Goal: Task Accomplishment & Management: Use online tool/utility

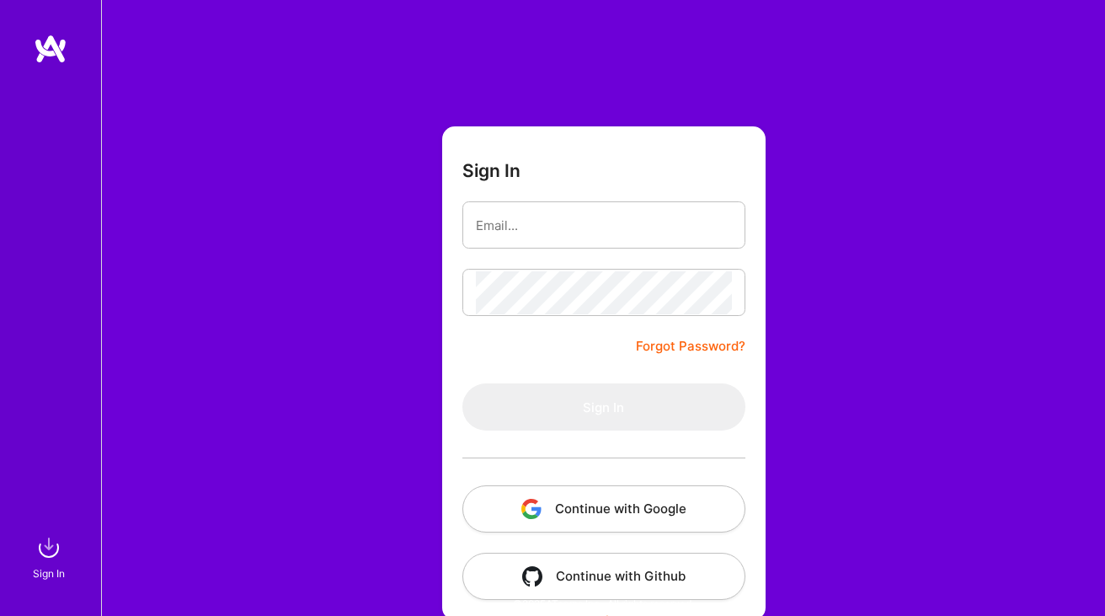
click at [554, 506] on button "Continue with Google" at bounding box center [604, 508] width 283 height 47
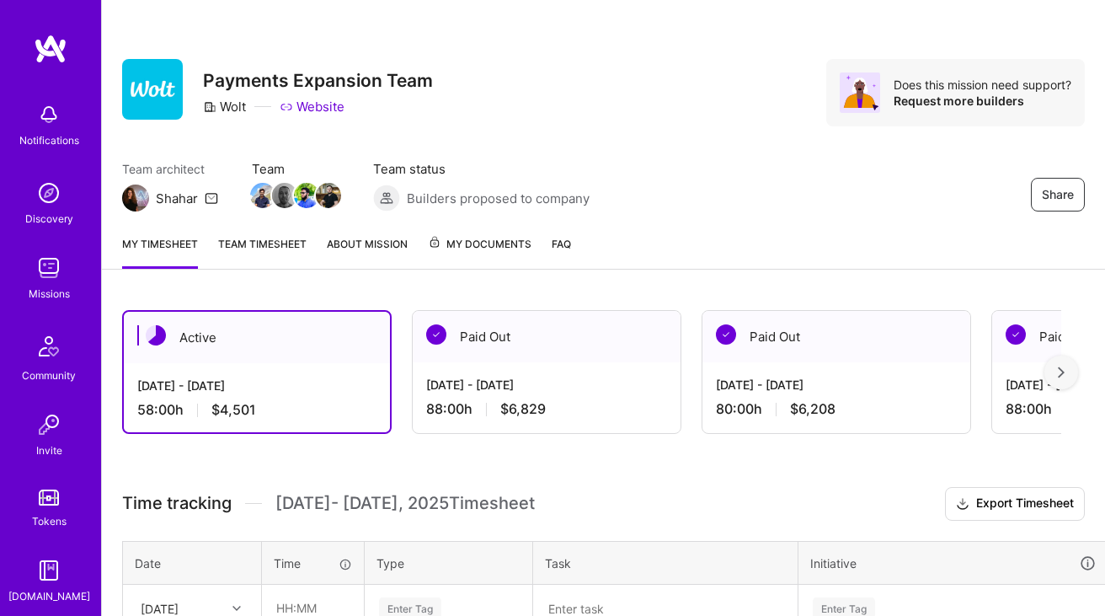
click at [677, 143] on div "Share Payments Expansion Team Wolt Website Does this mission need support? Requ…" at bounding box center [603, 111] width 1003 height 222
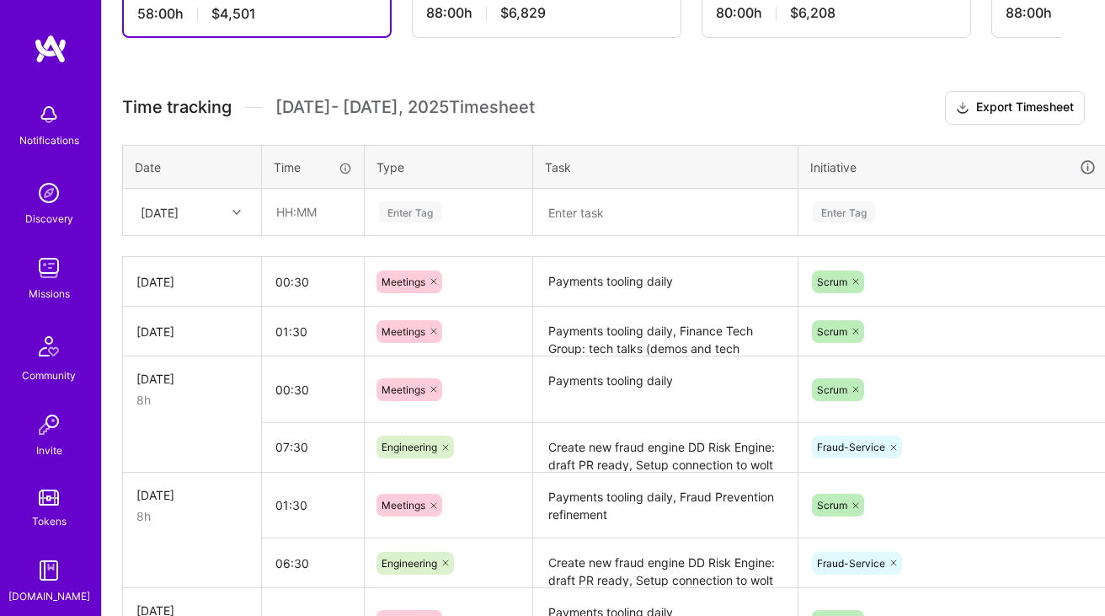
scroll to position [395, 0]
click at [591, 283] on textarea "Payments tooling daily" at bounding box center [665, 282] width 261 height 46
click at [591, 283] on textarea "Payments tooling daily" at bounding box center [665, 281] width 261 height 45
click at [169, 217] on div "[DATE]" at bounding box center [160, 213] width 38 height 18
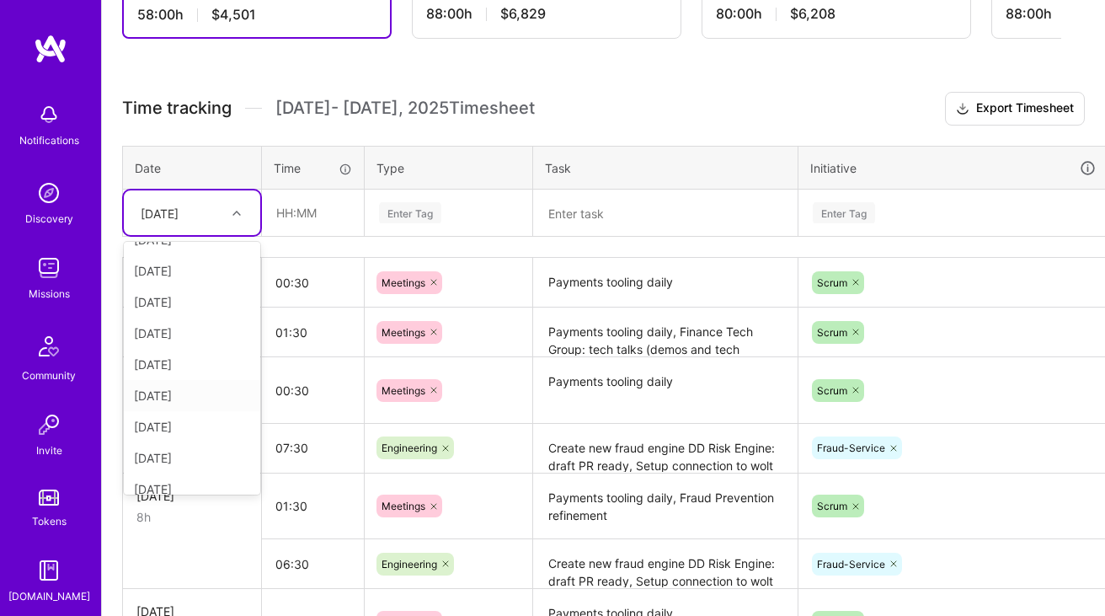
scroll to position [159, 0]
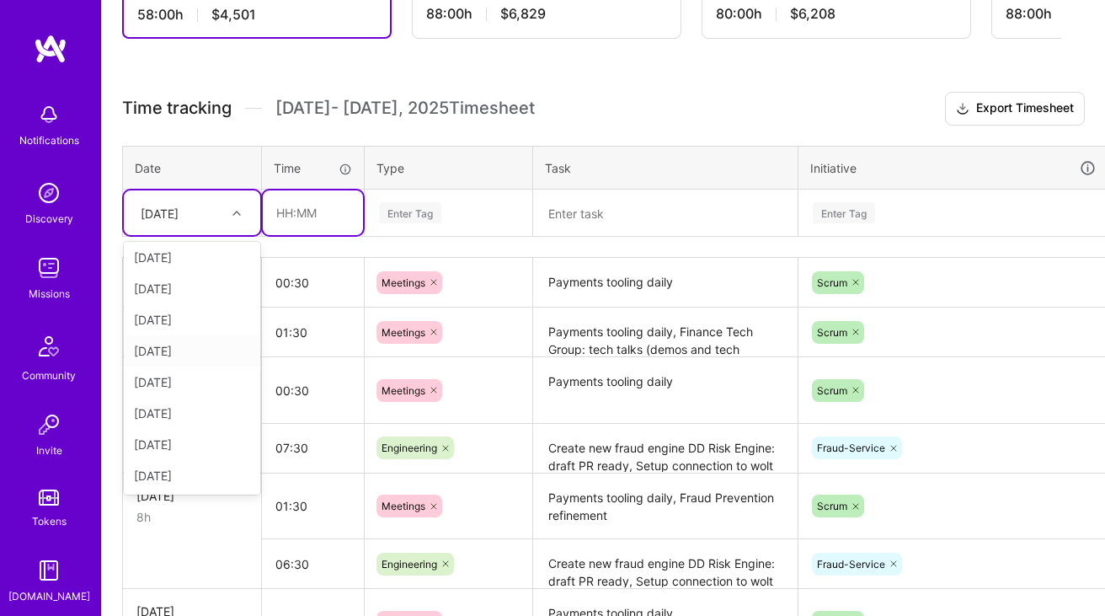
click at [320, 219] on input "text" at bounding box center [313, 212] width 100 height 45
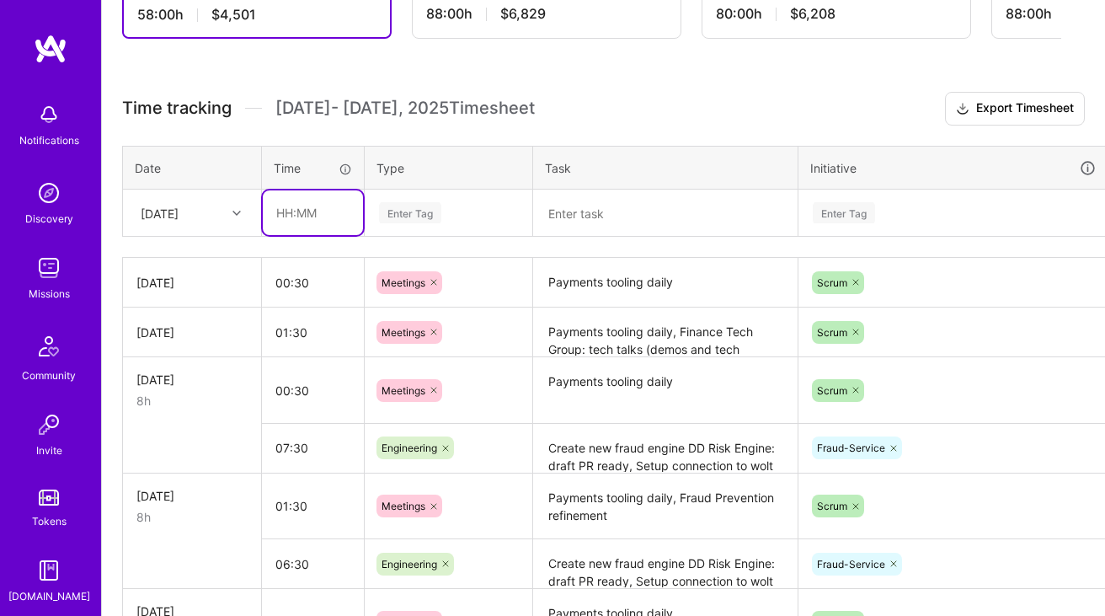
type input "00:30"
click at [416, 210] on div "Enter Tag" at bounding box center [410, 213] width 62 height 26
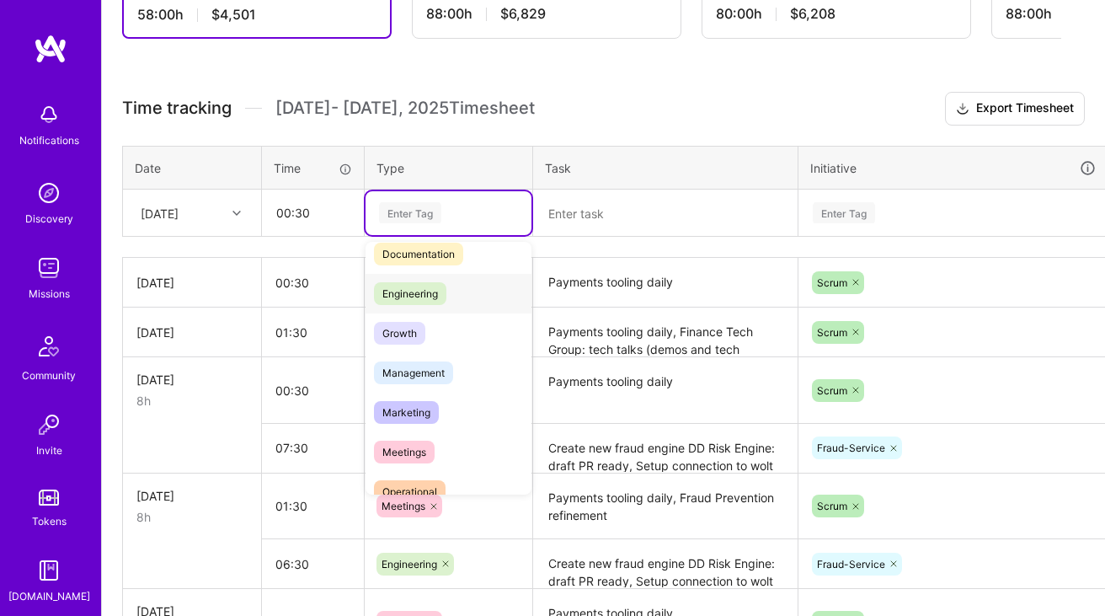
scroll to position [94, 0]
click at [388, 454] on span "Meetings" at bounding box center [404, 451] width 61 height 23
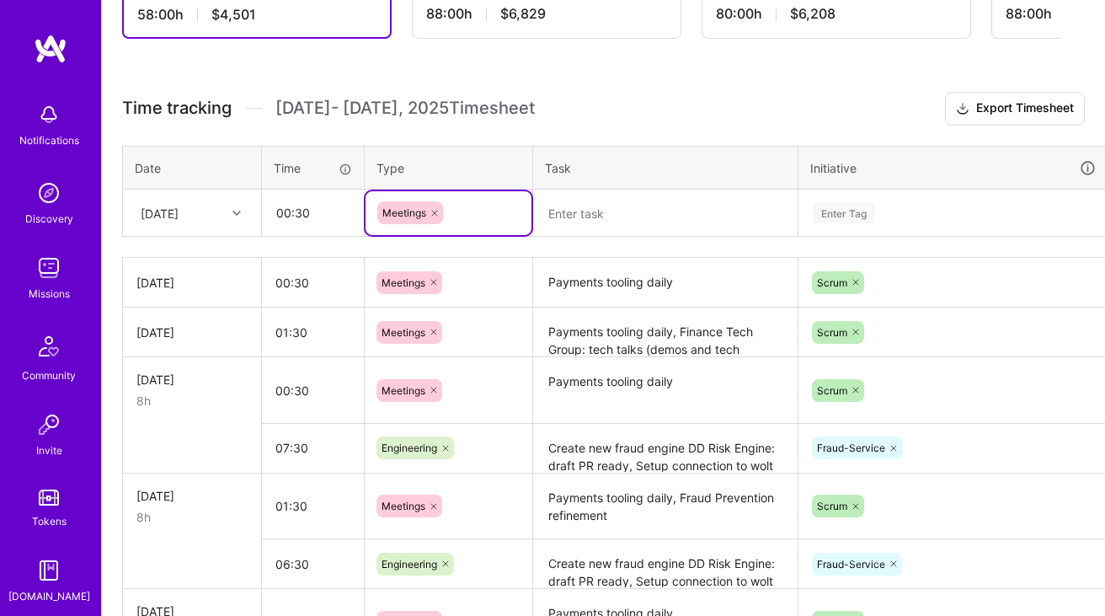
click at [603, 231] on textarea at bounding box center [665, 213] width 261 height 44
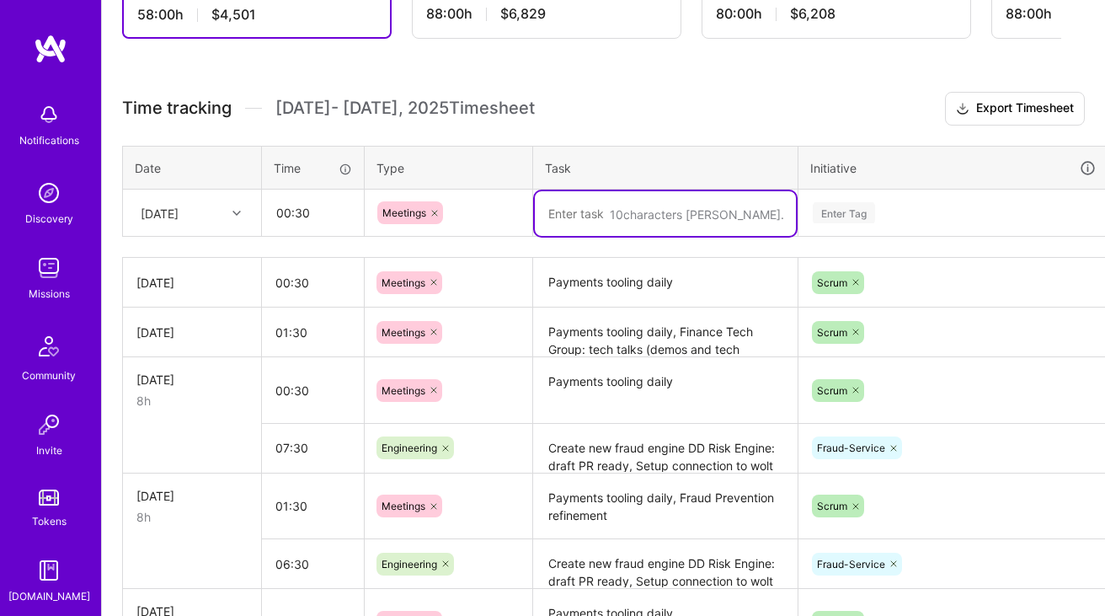
paste textarea "Payments tooling daily"
type textarea "Payments tooling daily"
click at [919, 195] on div "Enter Tag" at bounding box center [954, 213] width 308 height 44
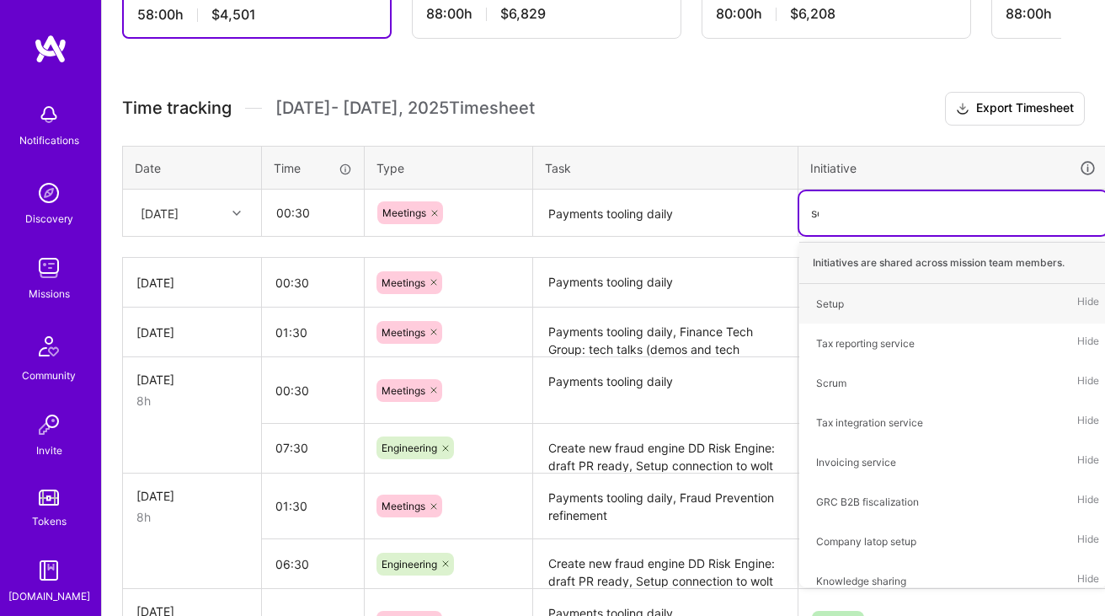
type input "scr"
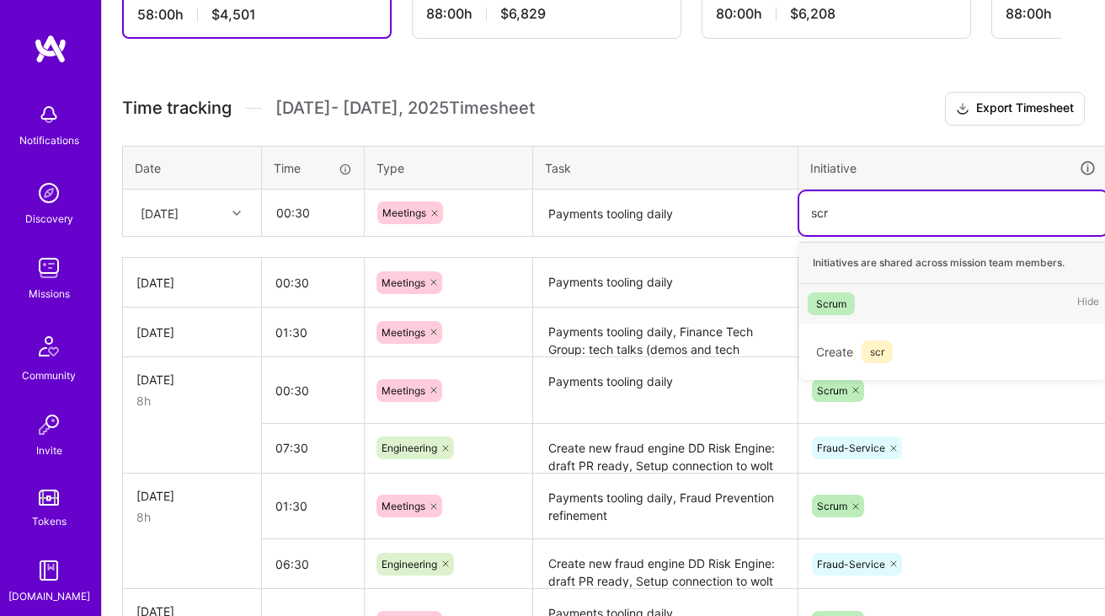
click at [835, 301] on div "Scrum" at bounding box center [831, 304] width 30 height 18
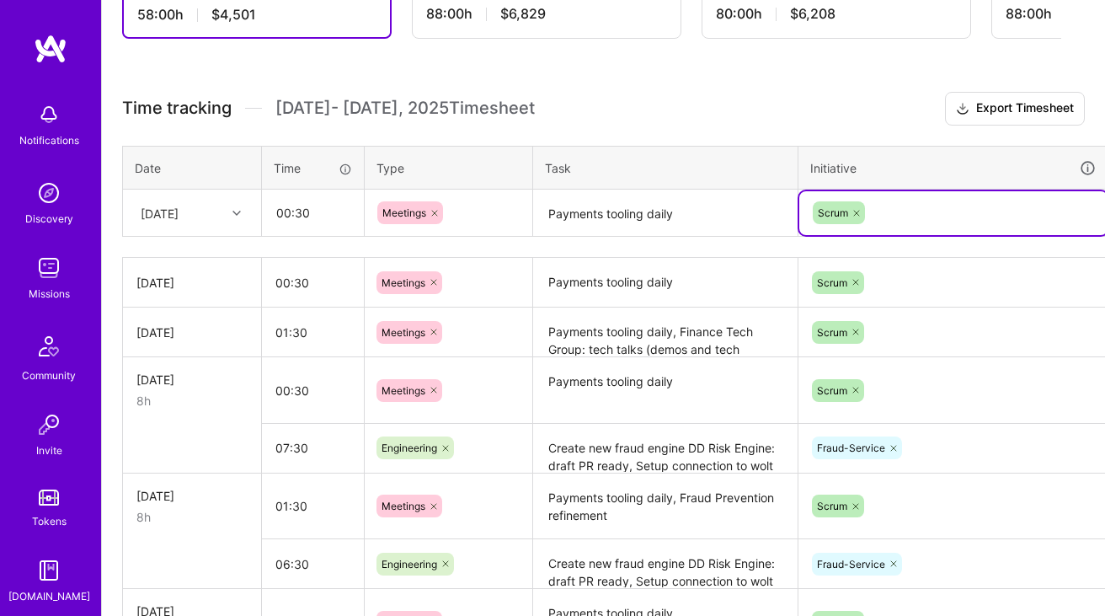
scroll to position [395, 61]
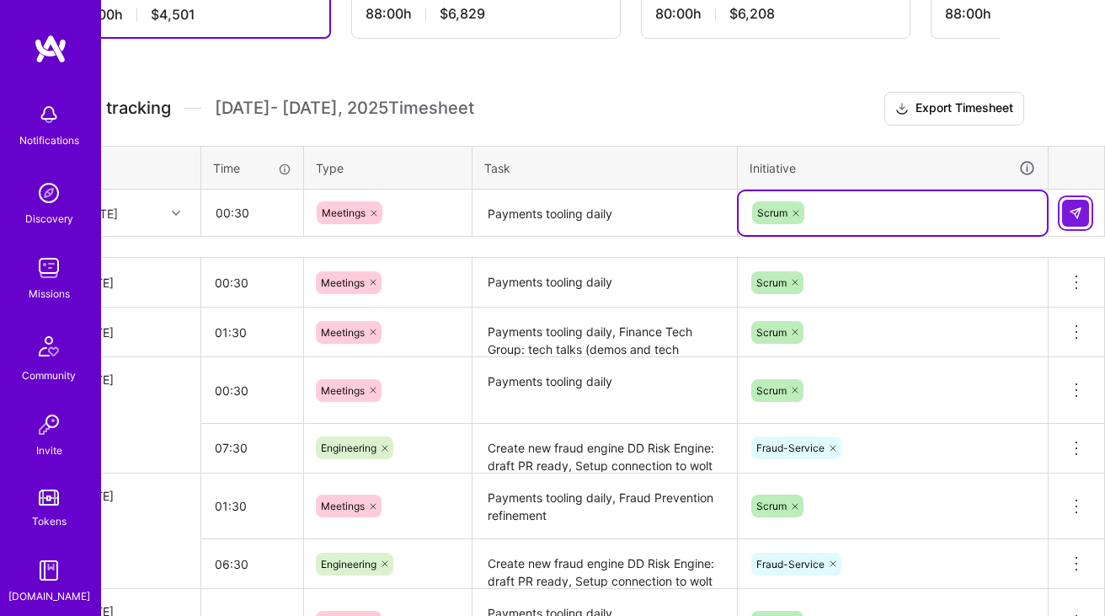
click at [1074, 208] on img at bounding box center [1075, 212] width 13 height 13
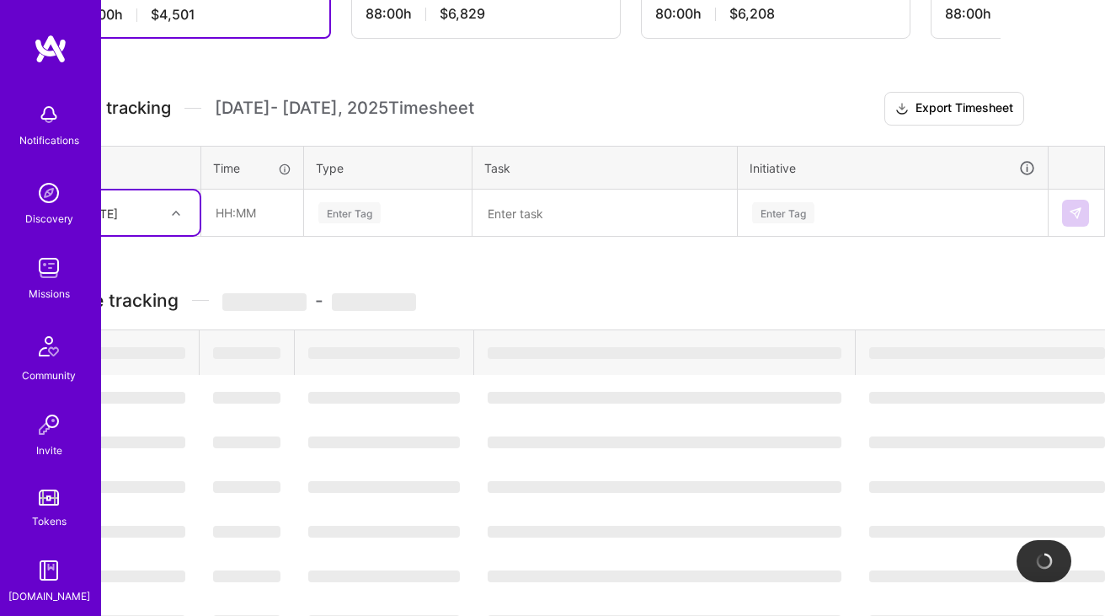
scroll to position [395, 0]
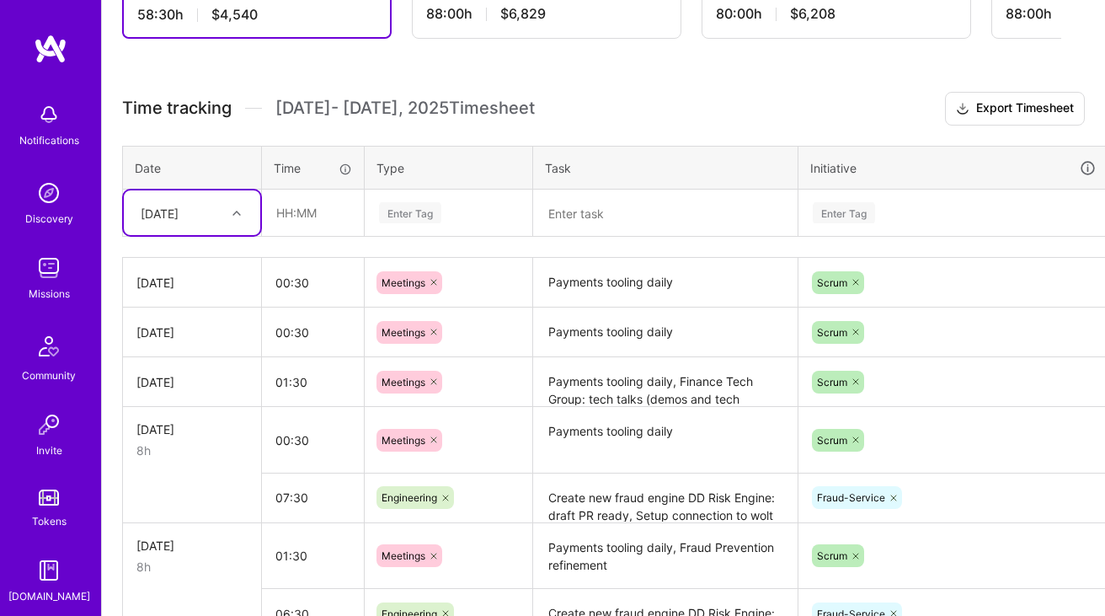
click at [638, 397] on textarea "Payments tooling daily, Finance Tech Group: tech talks (demos and tech discussi…" at bounding box center [665, 382] width 261 height 46
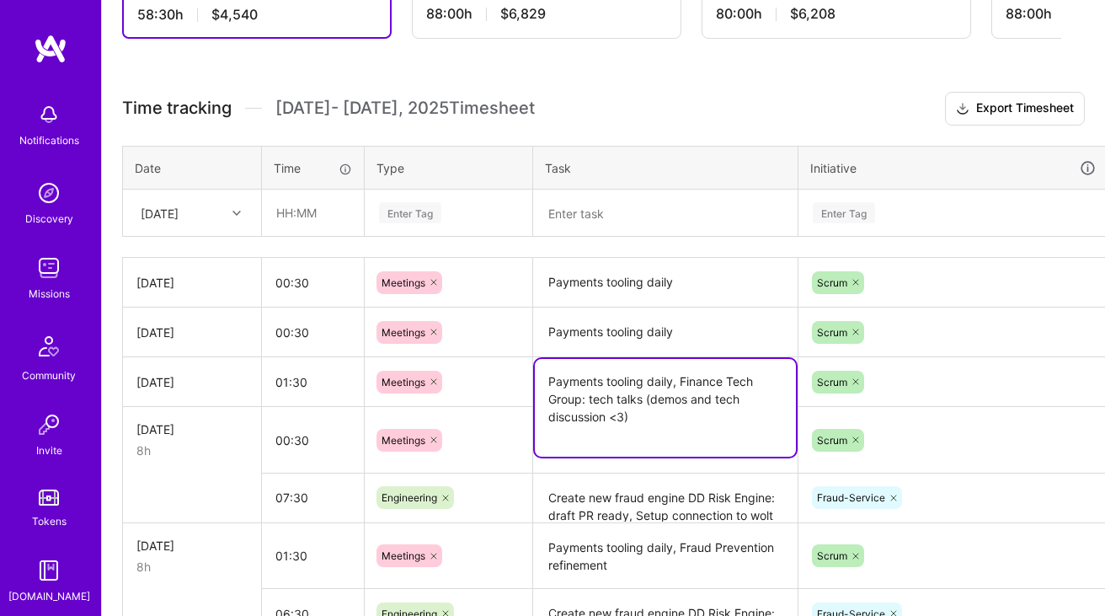
click at [638, 397] on textarea "Payments tooling daily, Finance Tech Group: tech talks (demos and tech discussi…" at bounding box center [665, 408] width 261 height 98
click at [602, 498] on textarea "Create new fraud engine DD Risk Engine: draft PR ready, Setup connection to wol…" at bounding box center [665, 498] width 261 height 46
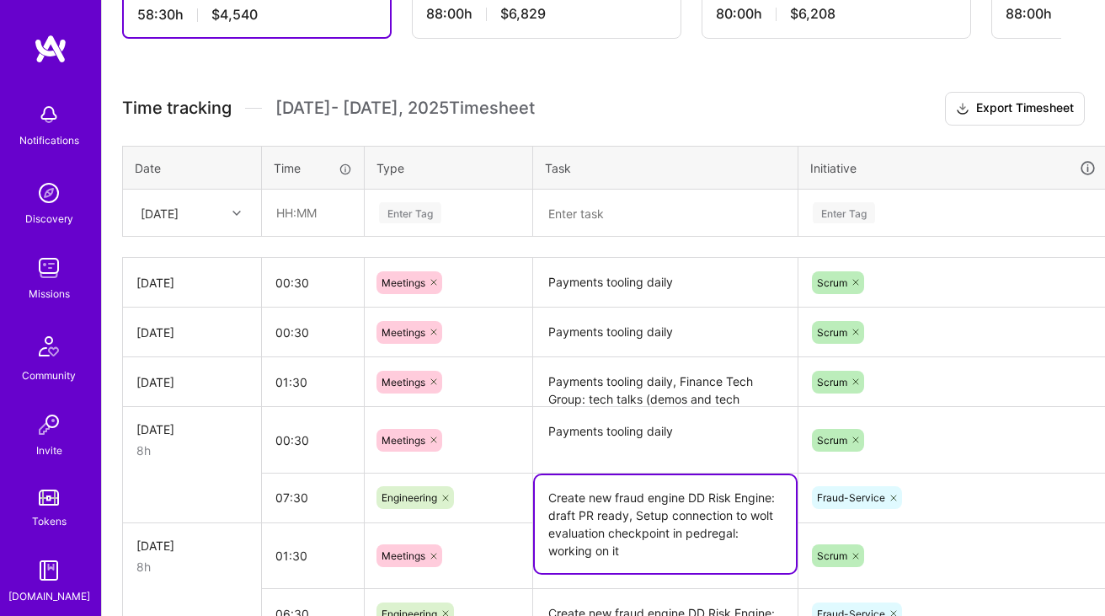
scroll to position [527, 0]
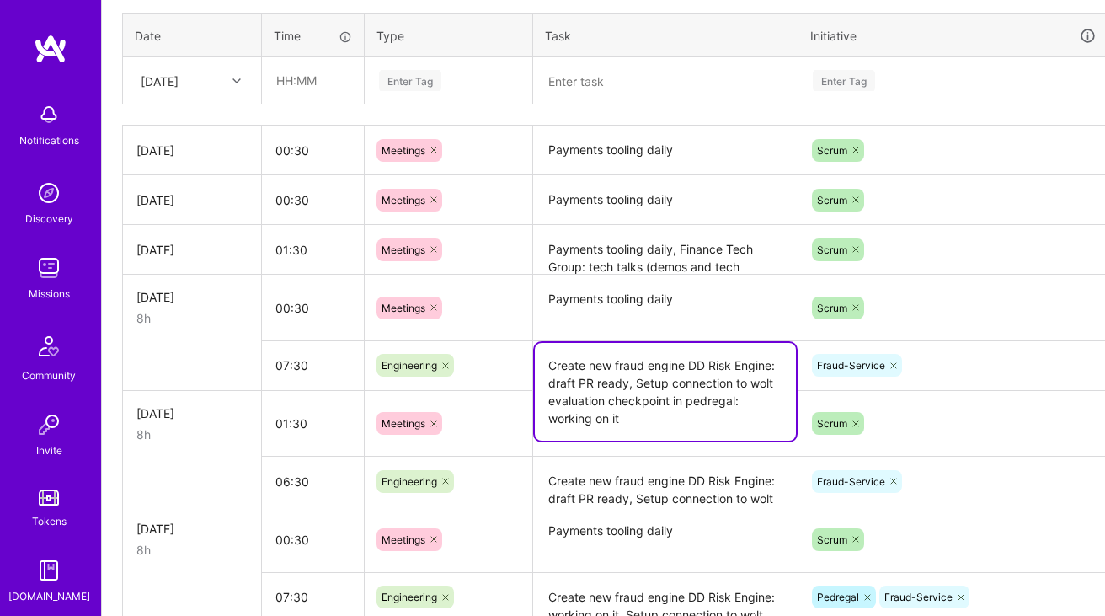
click at [591, 386] on textarea "Create new fraud engine DD Risk Engine: draft PR ready, Setup connection to wol…" at bounding box center [665, 392] width 261 height 98
